Goal: Transaction & Acquisition: Book appointment/travel/reservation

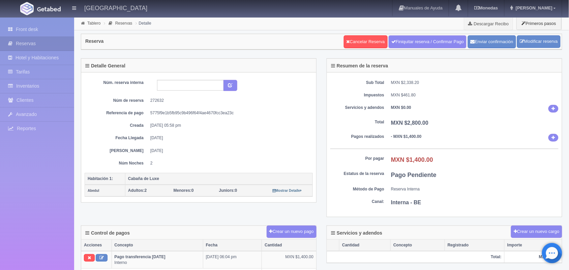
click at [96, 26] on div "Tablero Reservas Detalle Descargar Recibo Primeros pasos" at bounding box center [321, 23] width 494 height 13
click at [95, 24] on link "Tablero" at bounding box center [93, 23] width 13 height 5
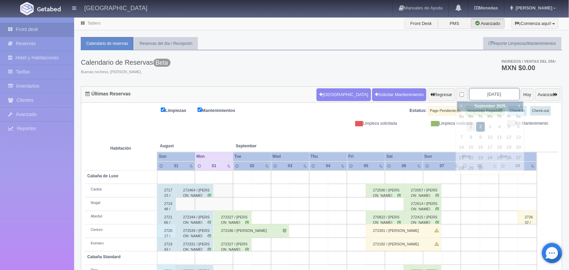
click at [483, 98] on input "2025-09-02" at bounding box center [494, 94] width 51 height 12
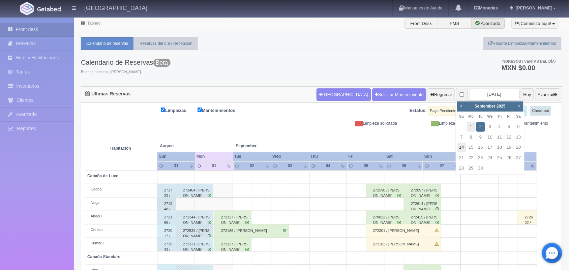
click at [460, 148] on link "14" at bounding box center [461, 147] width 9 height 10
type input "[DATE]"
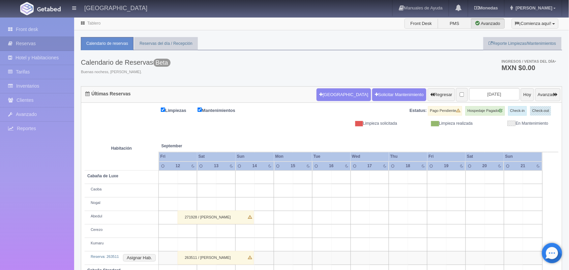
click at [539, 54] on html "[GEOGRAPHIC_DATA] Manuales de Ayuda Actualizaciones recientes [GEOGRAPHIC_DATA]…" at bounding box center [284, 135] width 569 height 270
click at [319, 99] on button "[GEOGRAPHIC_DATA]" at bounding box center [343, 94] width 54 height 13
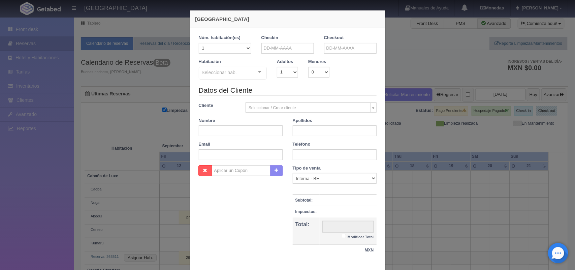
click at [259, 73] on div at bounding box center [259, 72] width 13 height 10
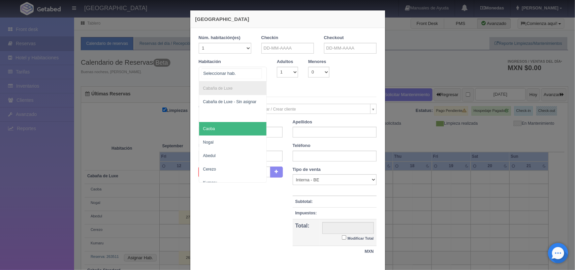
click at [245, 127] on span "Caoba" at bounding box center [233, 128] width 68 height 13
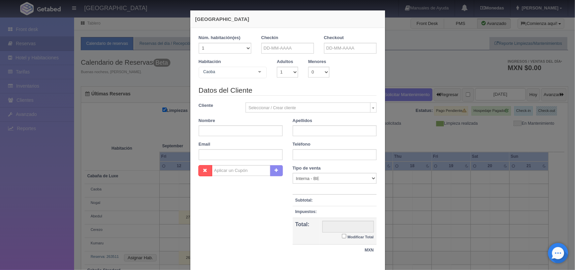
checkbox input "false"
click at [274, 45] on input "text" at bounding box center [287, 48] width 53 height 11
click at [263, 101] on link "14" at bounding box center [264, 101] width 9 height 10
type input "[DATE]"
checkbox input "false"
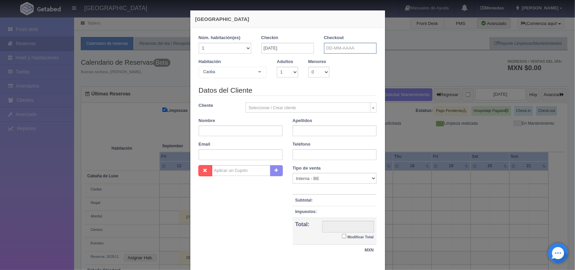
click at [344, 51] on input "text" at bounding box center [350, 48] width 53 height 11
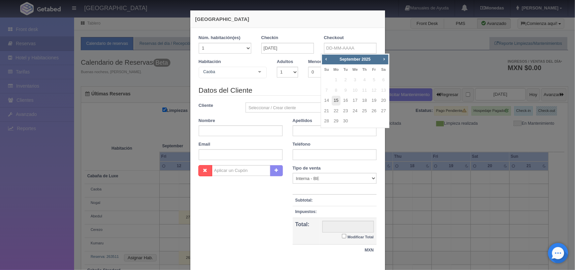
click at [336, 103] on link "15" at bounding box center [336, 101] width 9 height 10
type input "[DATE]"
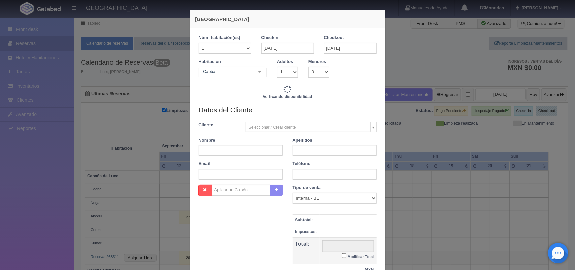
checkbox input "false"
